Goal: Information Seeking & Learning: Learn about a topic

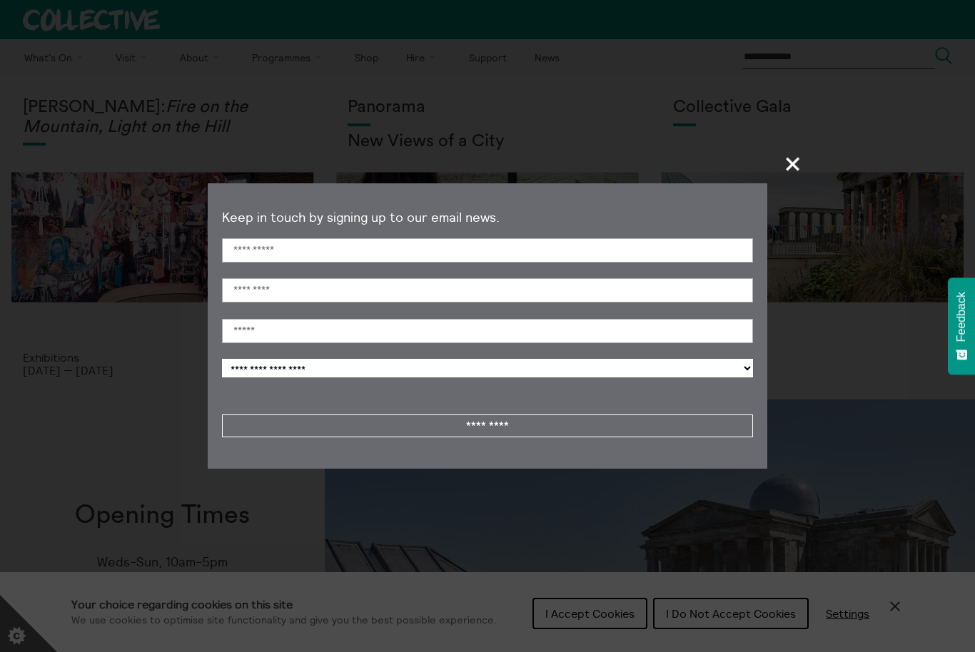
click at [794, 170] on span "+" at bounding box center [793, 164] width 42 height 42
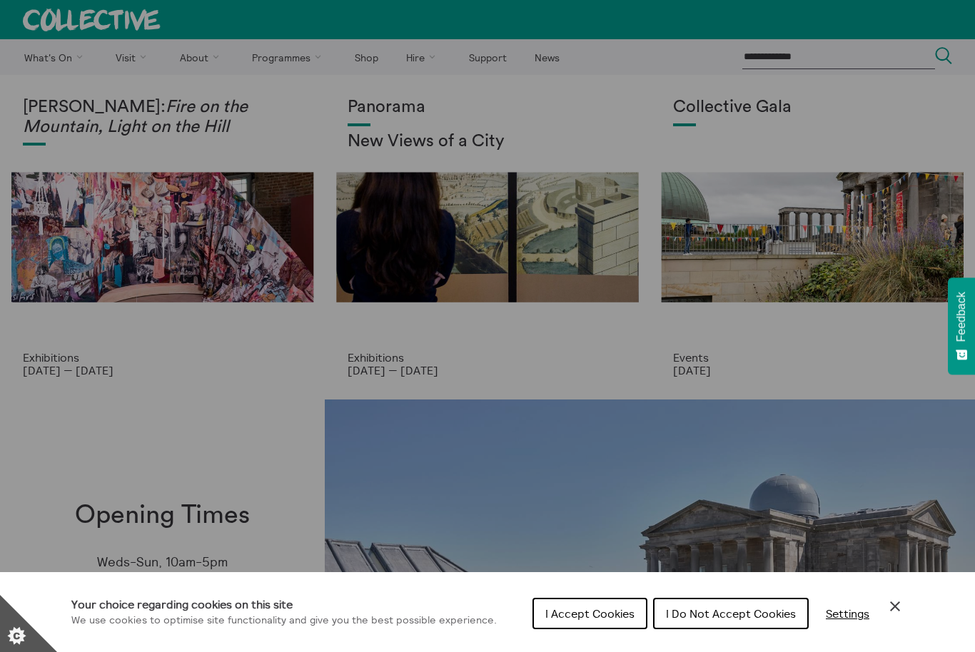
click at [293, 61] on div "Cookie preferences" at bounding box center [487, 326] width 975 height 652
click at [283, 55] on div "Cookie preferences" at bounding box center [487, 326] width 975 height 652
click at [743, 613] on span "I Do Not Accept Cookies" at bounding box center [731, 614] width 130 height 14
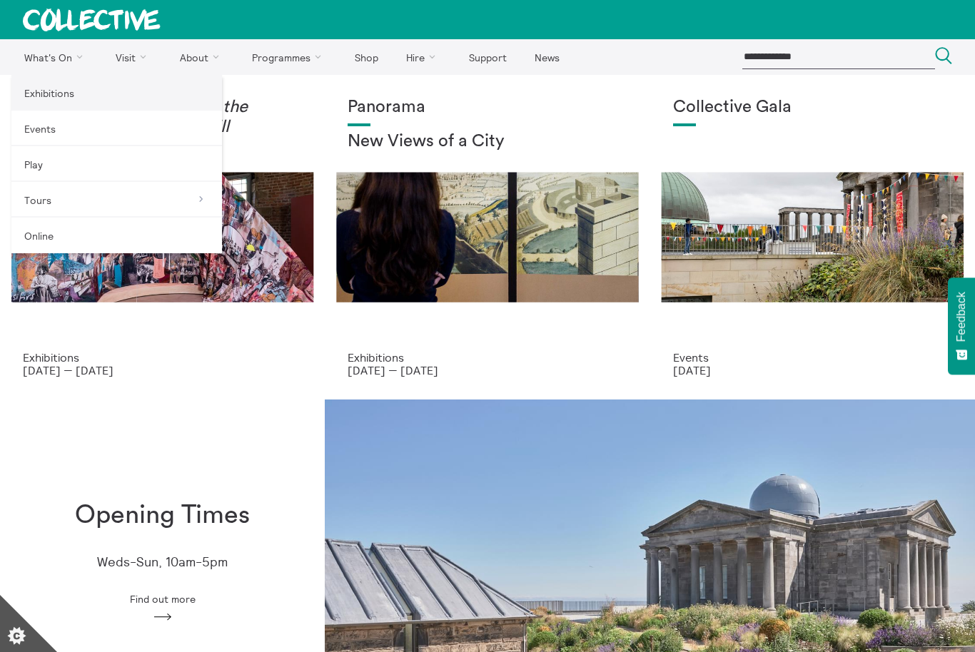
click at [86, 100] on link "Exhibitions" at bounding box center [116, 93] width 211 height 36
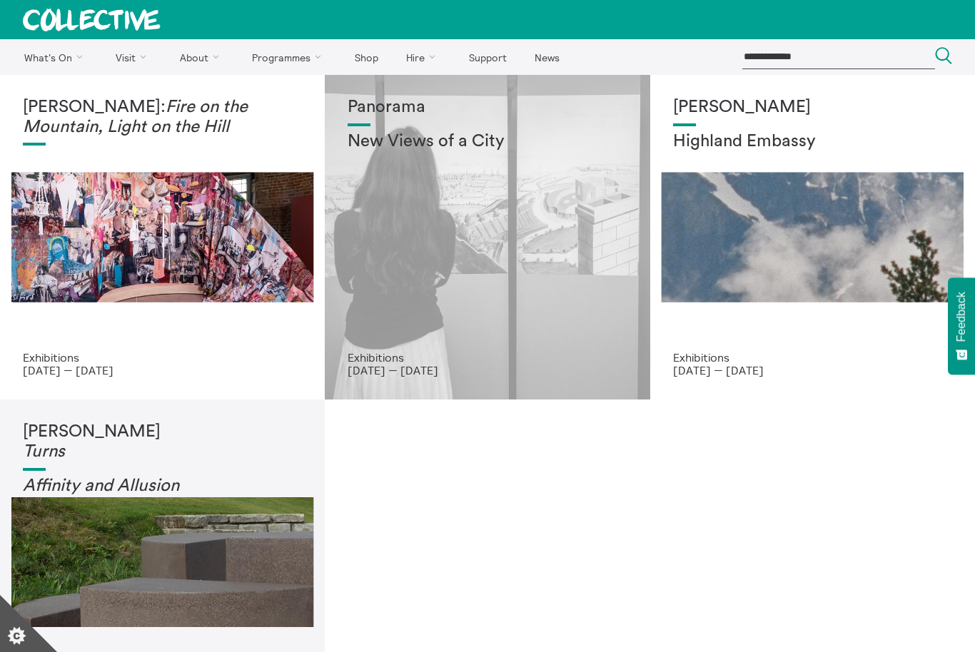
click at [481, 277] on div "Panorama New Views of a City" at bounding box center [487, 224] width 279 height 253
